Goal: Browse casually: Explore the website without a specific task or goal

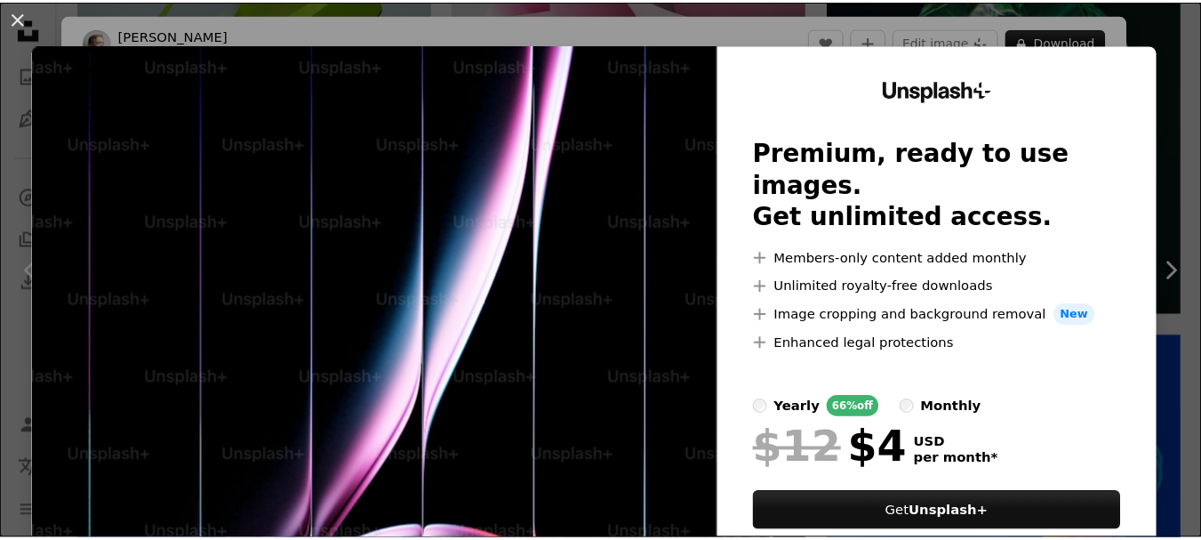
scroll to position [5143, 0]
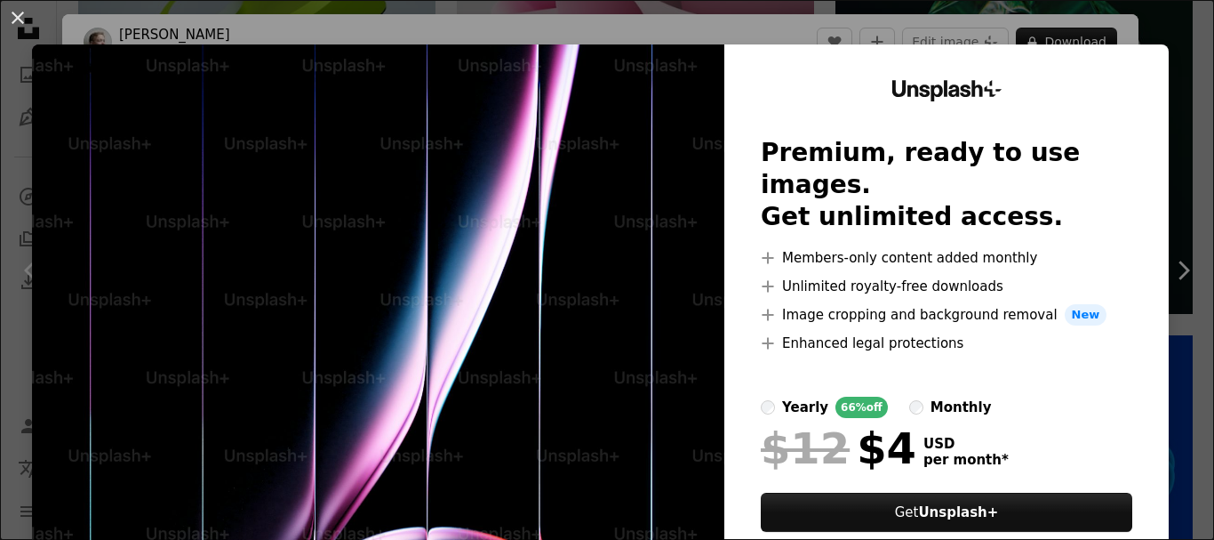
click at [1164, 178] on div "An X shape Unsplash+ Premium, ready to use images. Get unlimited access. A plus…" at bounding box center [607, 270] width 1214 height 540
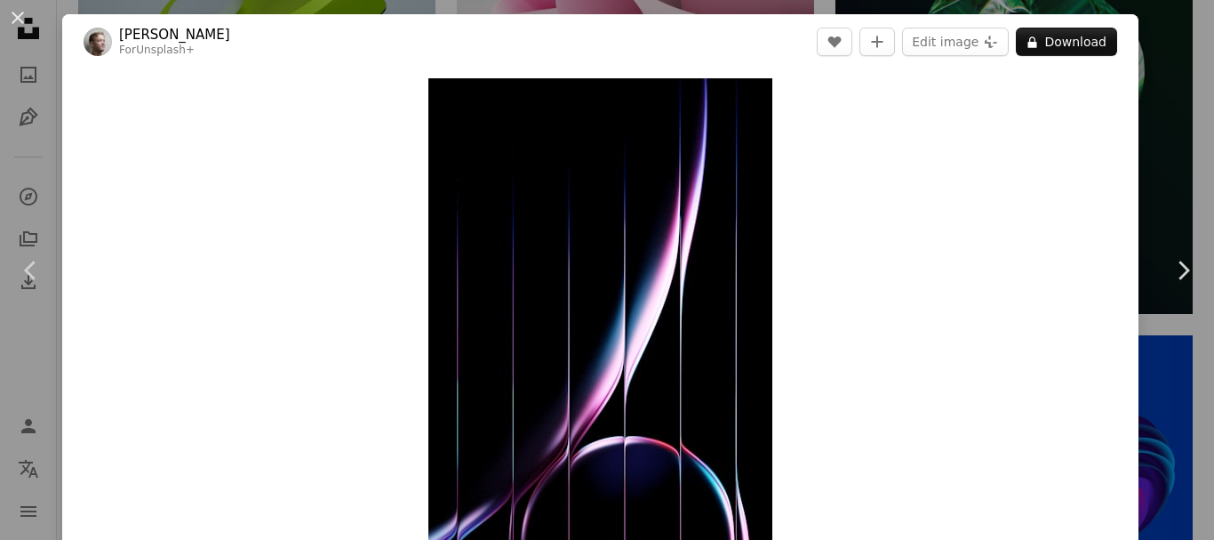
click at [1154, 65] on div "An X shape Chevron left Chevron right [PERSON_NAME] For Unsplash+ A heart A plu…" at bounding box center [607, 270] width 1214 height 540
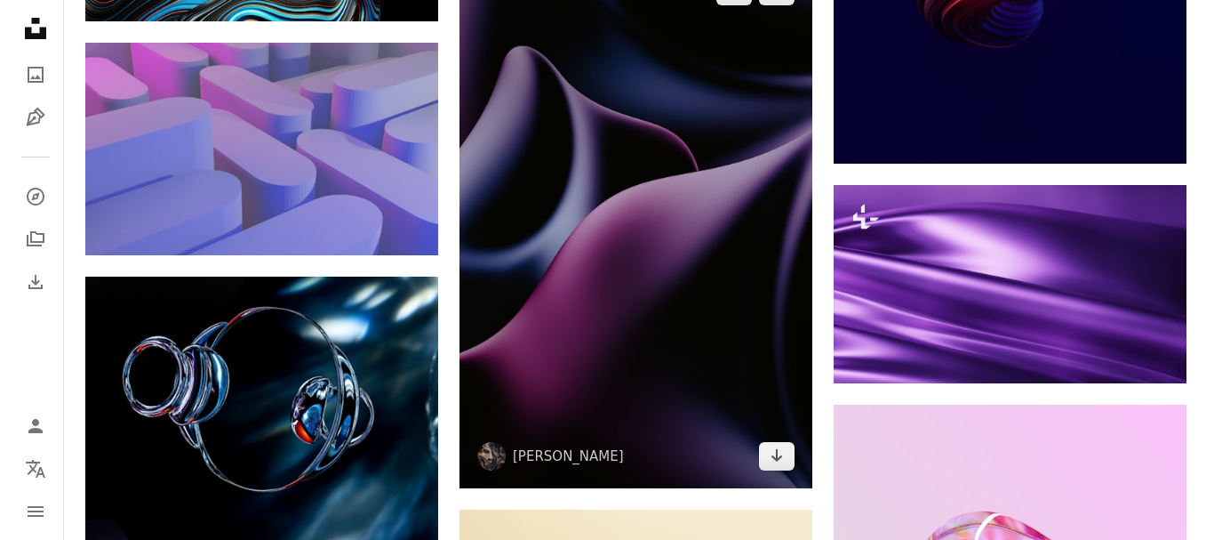
scroll to position [7188, 0]
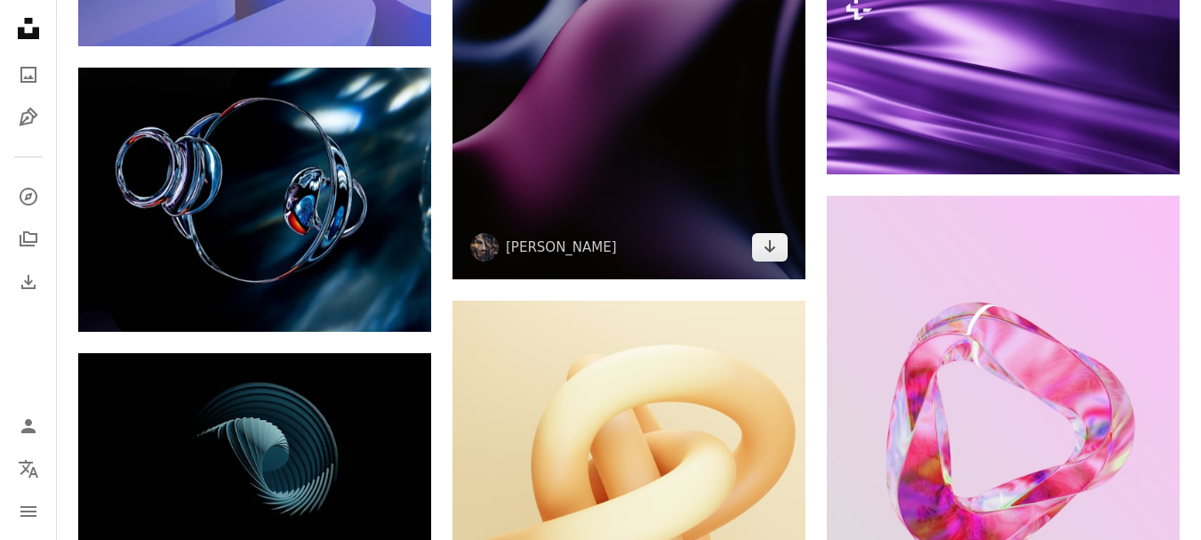
click at [643, 149] on img at bounding box center [629, 15] width 353 height 530
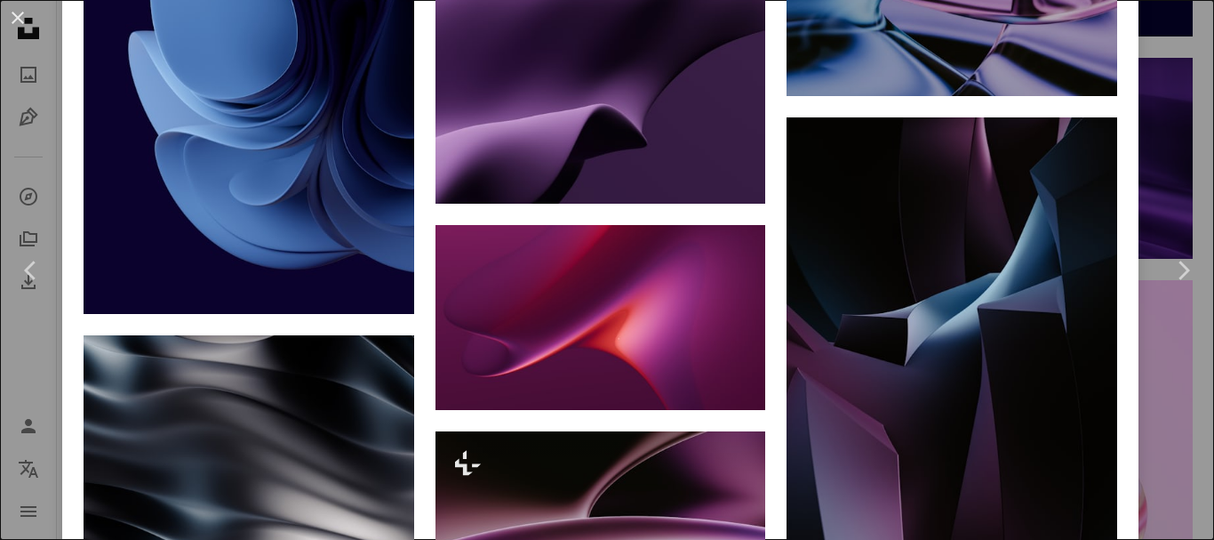
scroll to position [2667, 0]
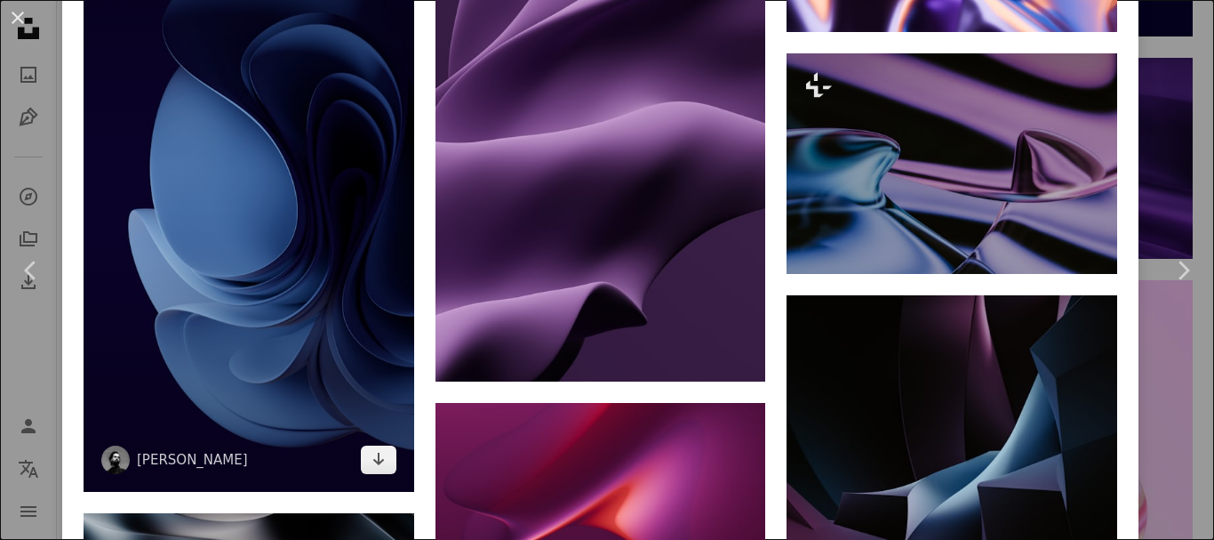
click at [260, 165] on img at bounding box center [249, 199] width 331 height 588
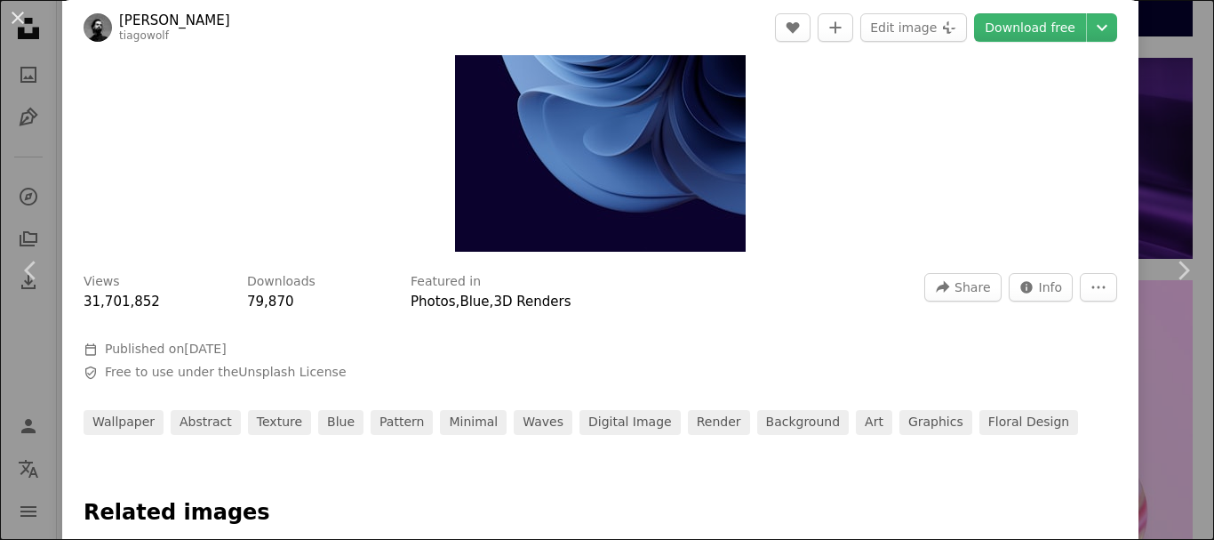
scroll to position [356, 0]
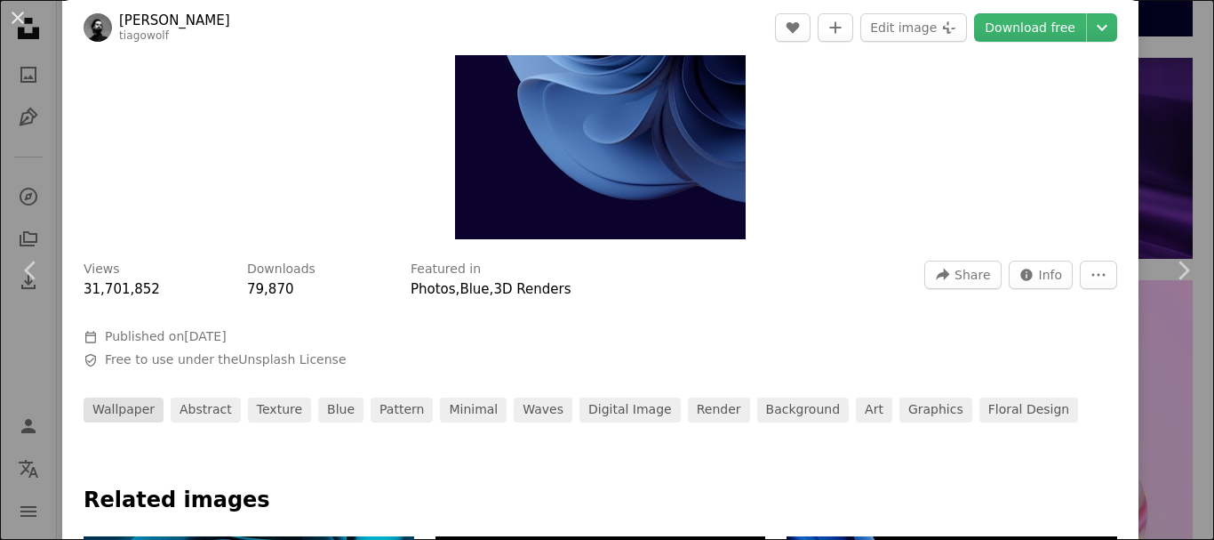
click at [126, 414] on link "wallpaper" at bounding box center [124, 409] width 80 height 25
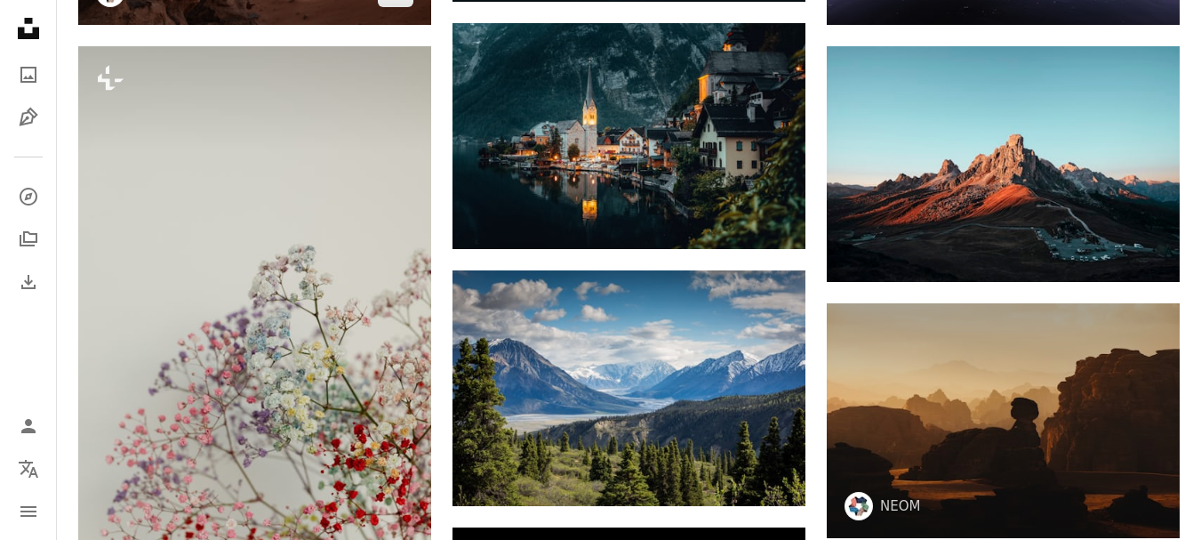
scroll to position [711, 0]
